Goal: Find specific page/section: Find specific page/section

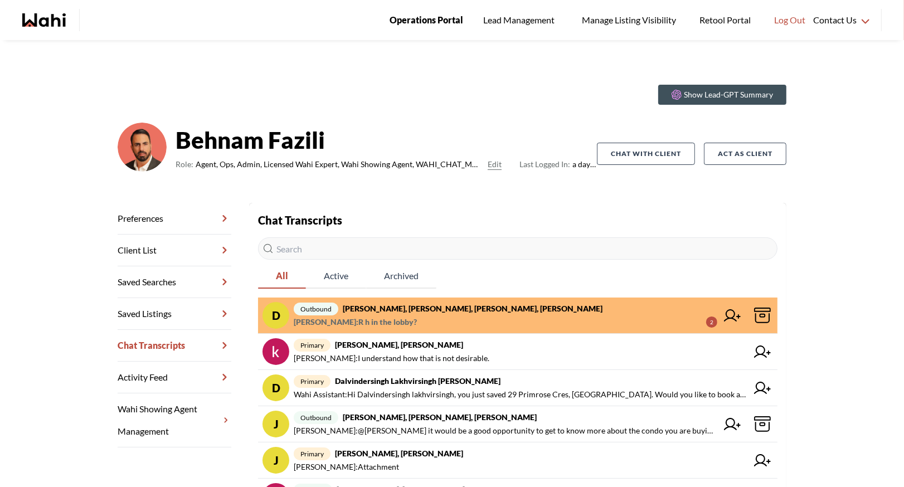
click at [439, 14] on span "Operations Portal" at bounding box center [427, 20] width 74 height 14
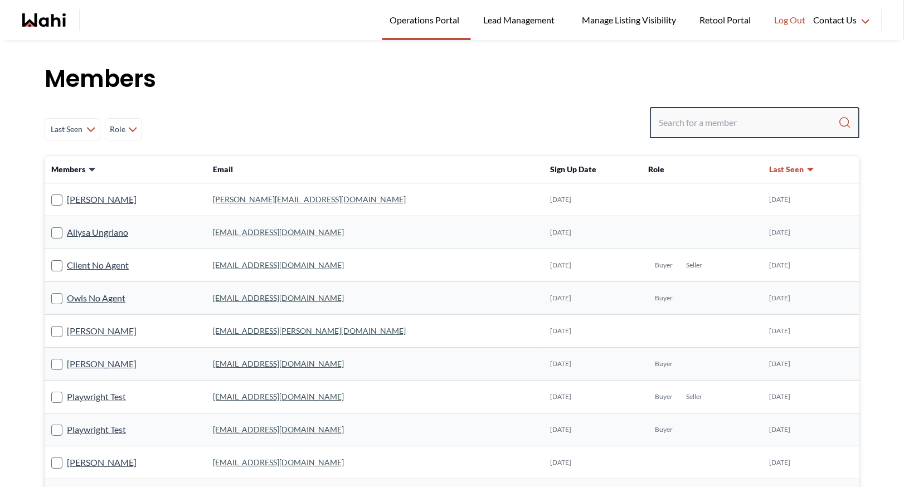
click at [683, 114] on input "Search input" at bounding box center [748, 123] width 179 height 20
type input "behnam"
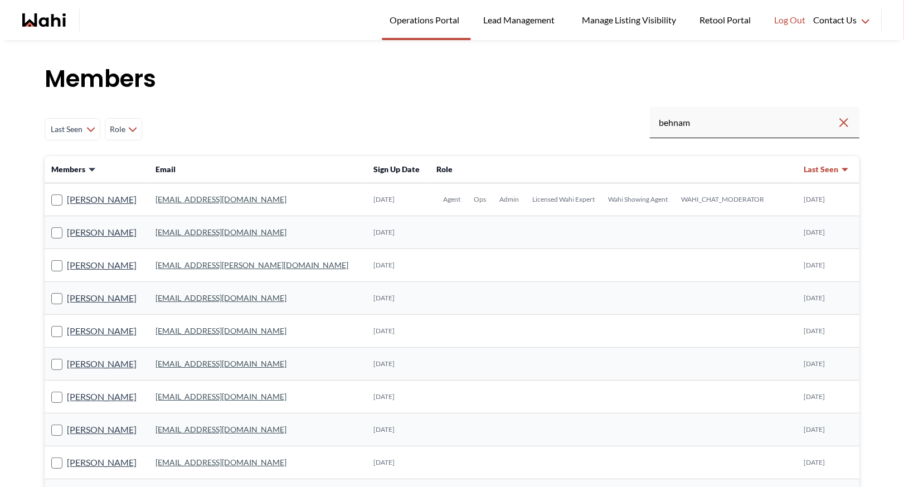
click at [184, 201] on link "behnam.fazili@wahi.com" at bounding box center [220, 198] width 131 height 9
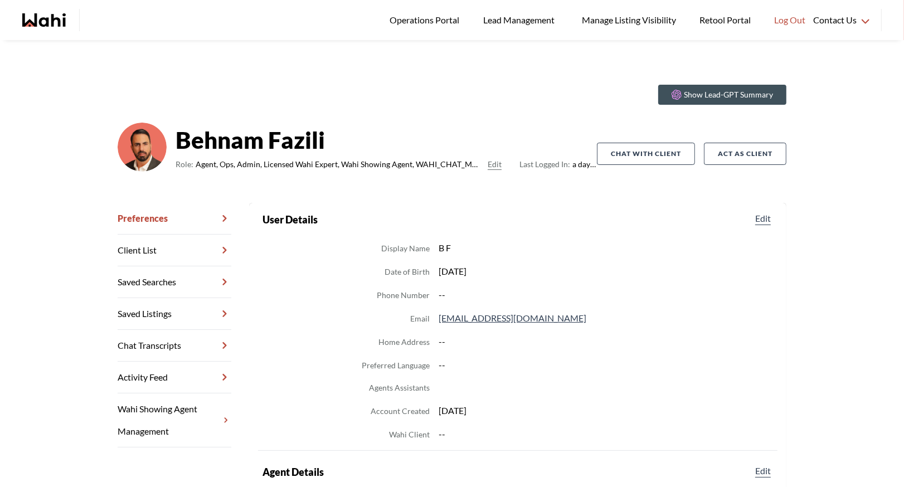
click at [177, 340] on link "Chat Transcripts" at bounding box center [175, 346] width 114 height 32
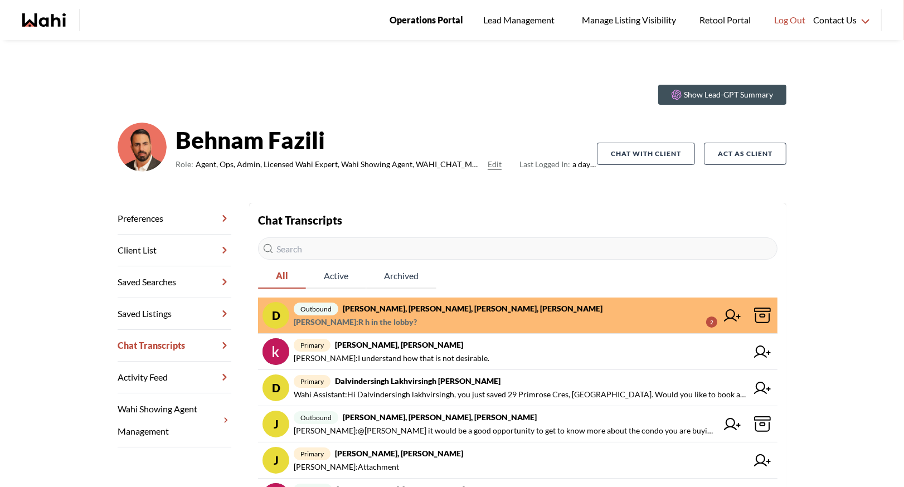
click at [413, 21] on span "Operations Portal" at bounding box center [427, 20] width 74 height 14
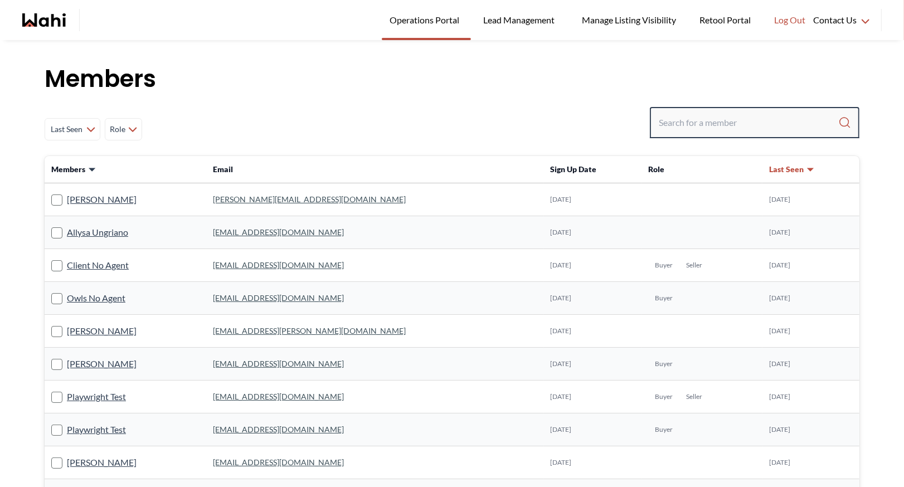
click at [698, 121] on input "Search input" at bounding box center [748, 123] width 179 height 20
type input "faraz"
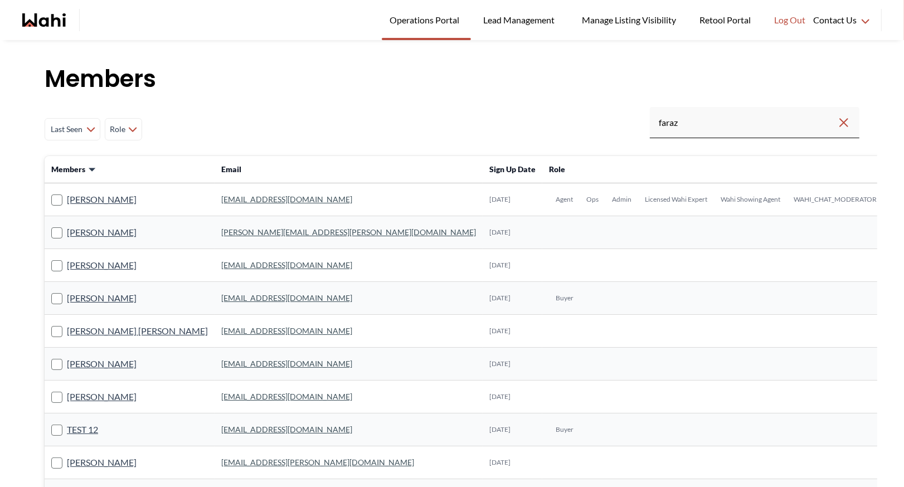
click at [233, 201] on link "[EMAIL_ADDRESS][DOMAIN_NAME]" at bounding box center [286, 198] width 131 height 9
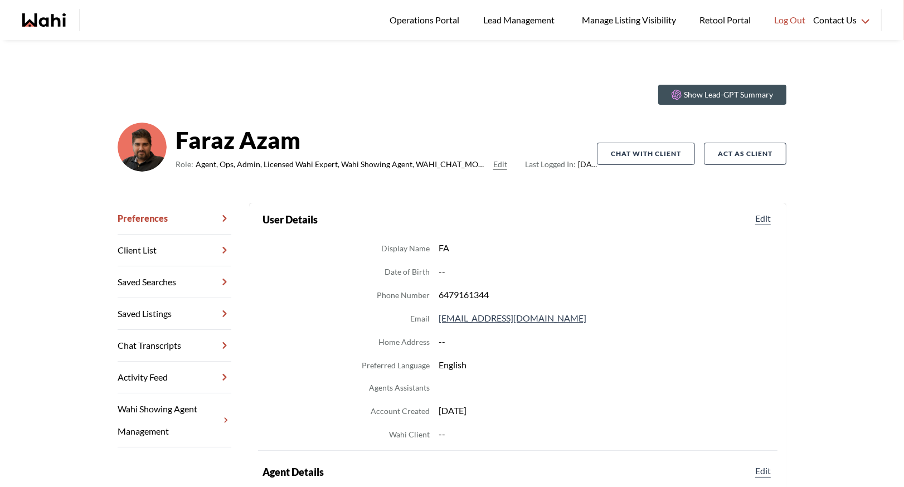
click at [186, 344] on link "Chat Transcripts" at bounding box center [175, 346] width 114 height 32
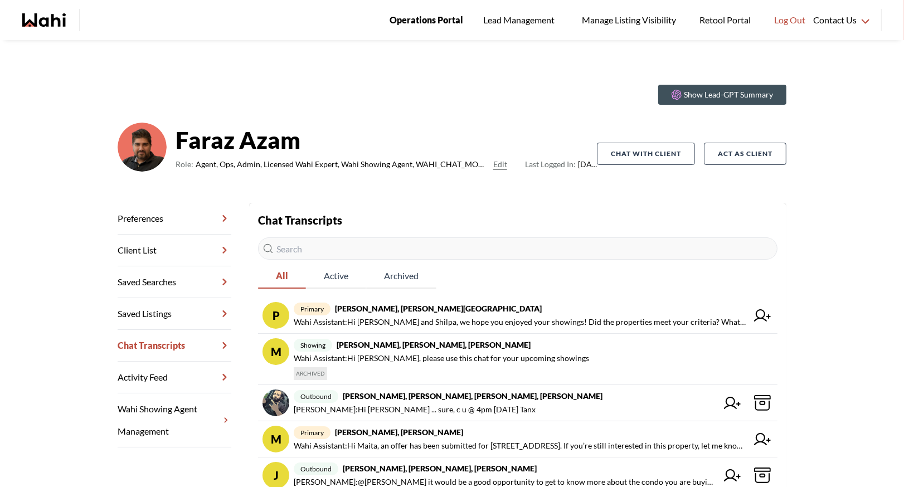
click at [402, 14] on span "Operations Portal" at bounding box center [427, 20] width 74 height 14
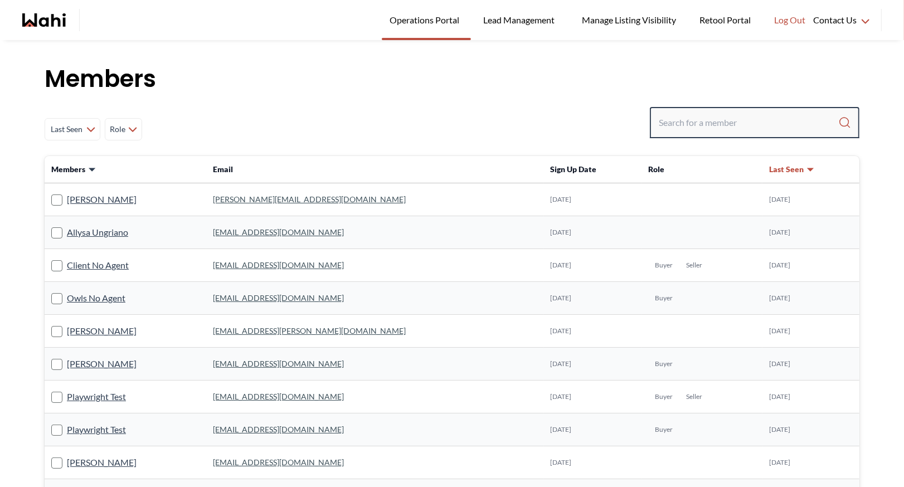
click at [666, 126] on input "Search input" at bounding box center [748, 123] width 179 height 20
type input "ryckman"
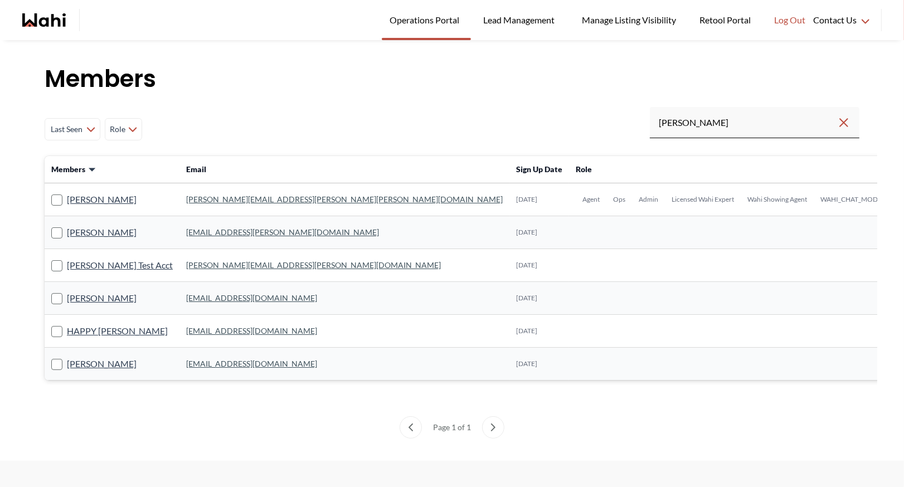
click at [220, 199] on link "[PERSON_NAME][EMAIL_ADDRESS][PERSON_NAME][PERSON_NAME][DOMAIN_NAME]" at bounding box center [344, 198] width 317 height 9
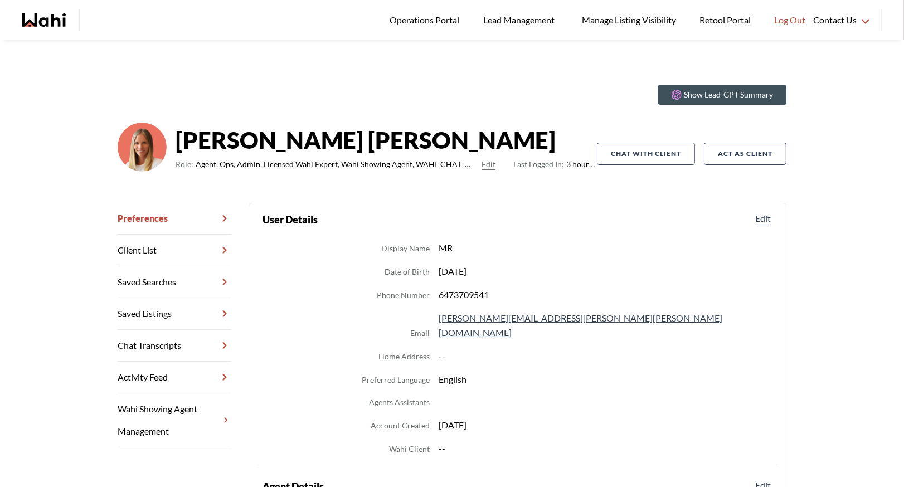
click at [172, 340] on link "Chat Transcripts" at bounding box center [175, 346] width 114 height 32
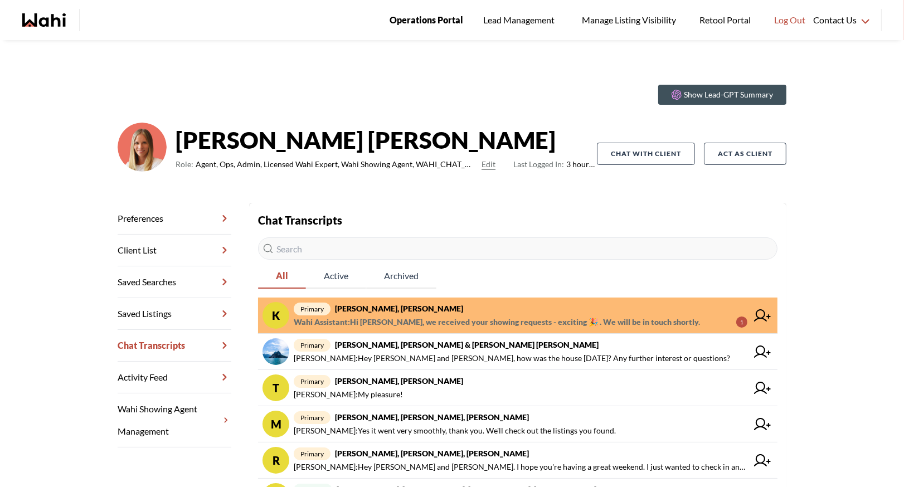
click at [419, 15] on span "Operations Portal" at bounding box center [427, 20] width 74 height 14
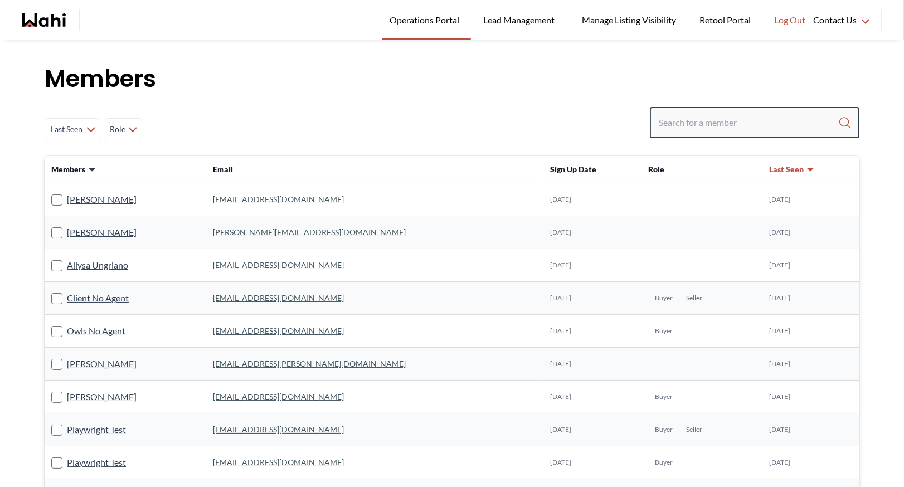
click at [663, 117] on input "Search input" at bounding box center [748, 123] width 179 height 20
click at [662, 125] on input "Search input" at bounding box center [748, 123] width 179 height 20
type input "ryckman"
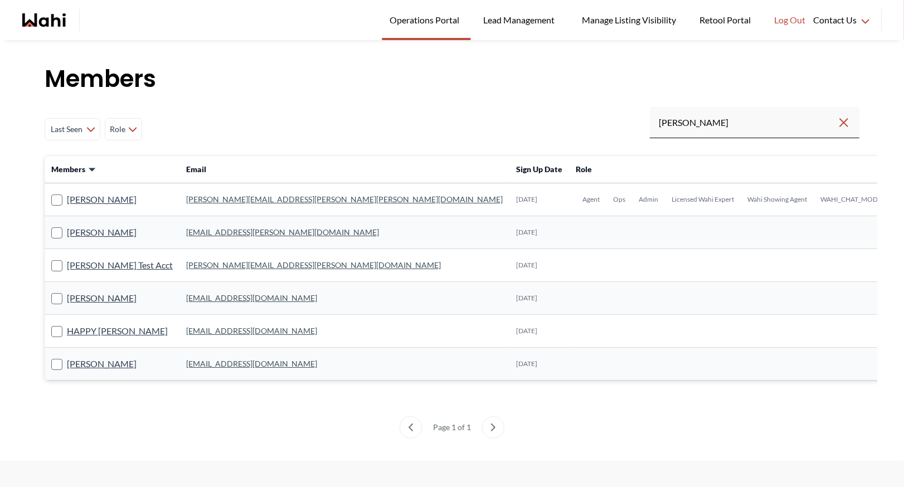
click at [201, 201] on link "michelle.williams@wahi.com" at bounding box center [344, 198] width 317 height 9
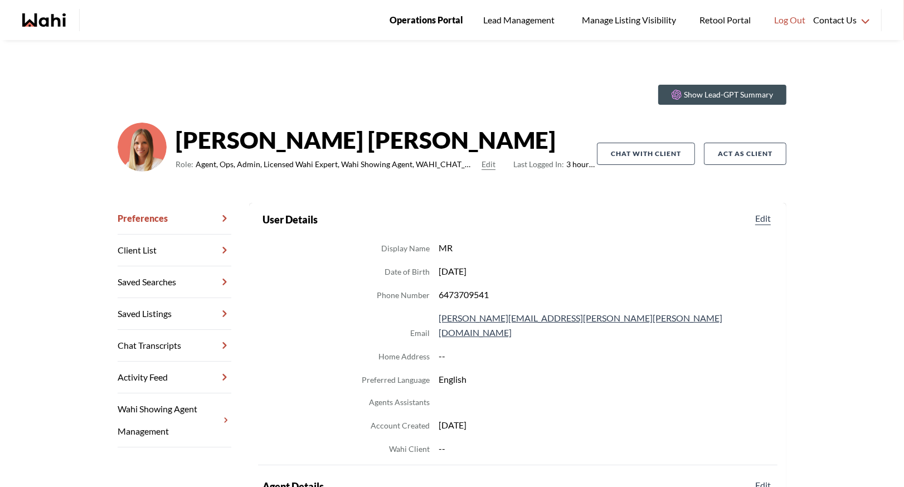
click at [414, 24] on span "Operations Portal" at bounding box center [427, 20] width 74 height 14
